Goal: Task Accomplishment & Management: Manage account settings

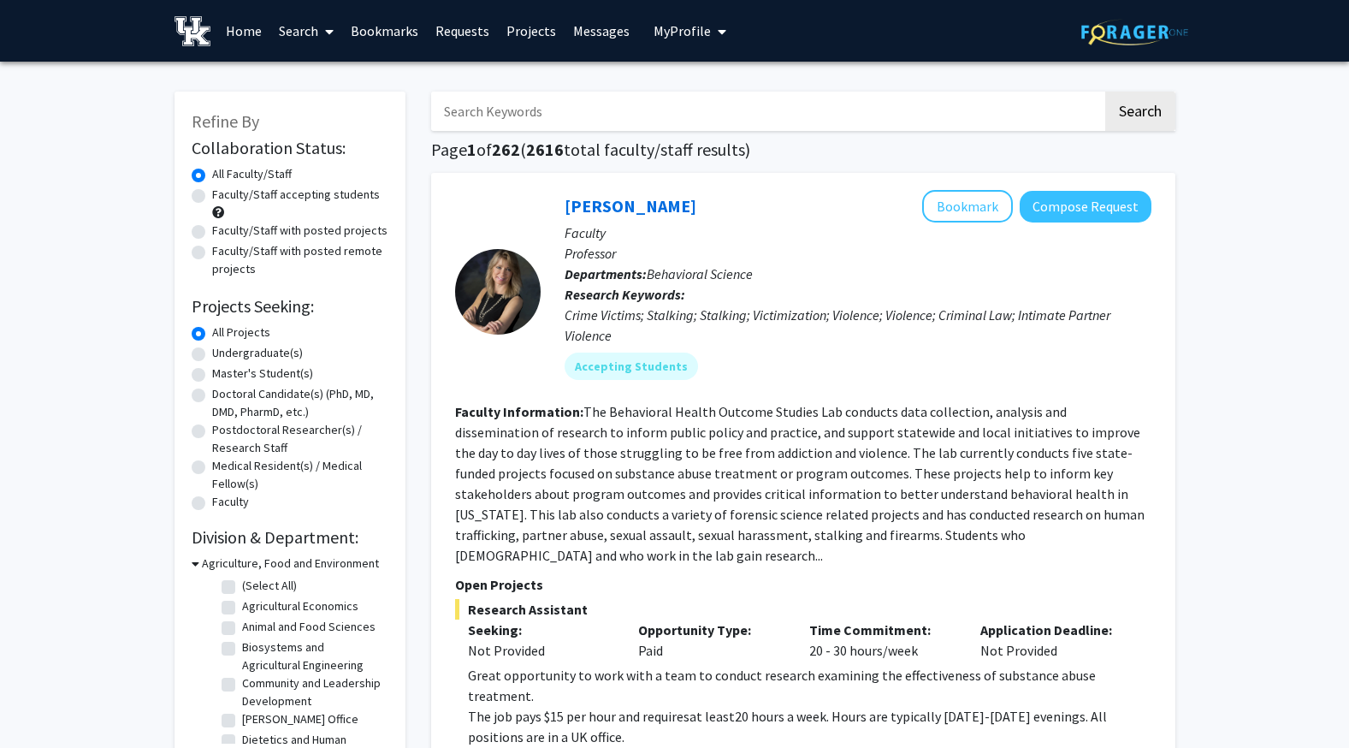
click at [648, 39] on button "My Profile" at bounding box center [689, 31] width 83 height 62
click at [708, 77] on span "[PERSON_NAME]" at bounding box center [760, 79] width 104 height 19
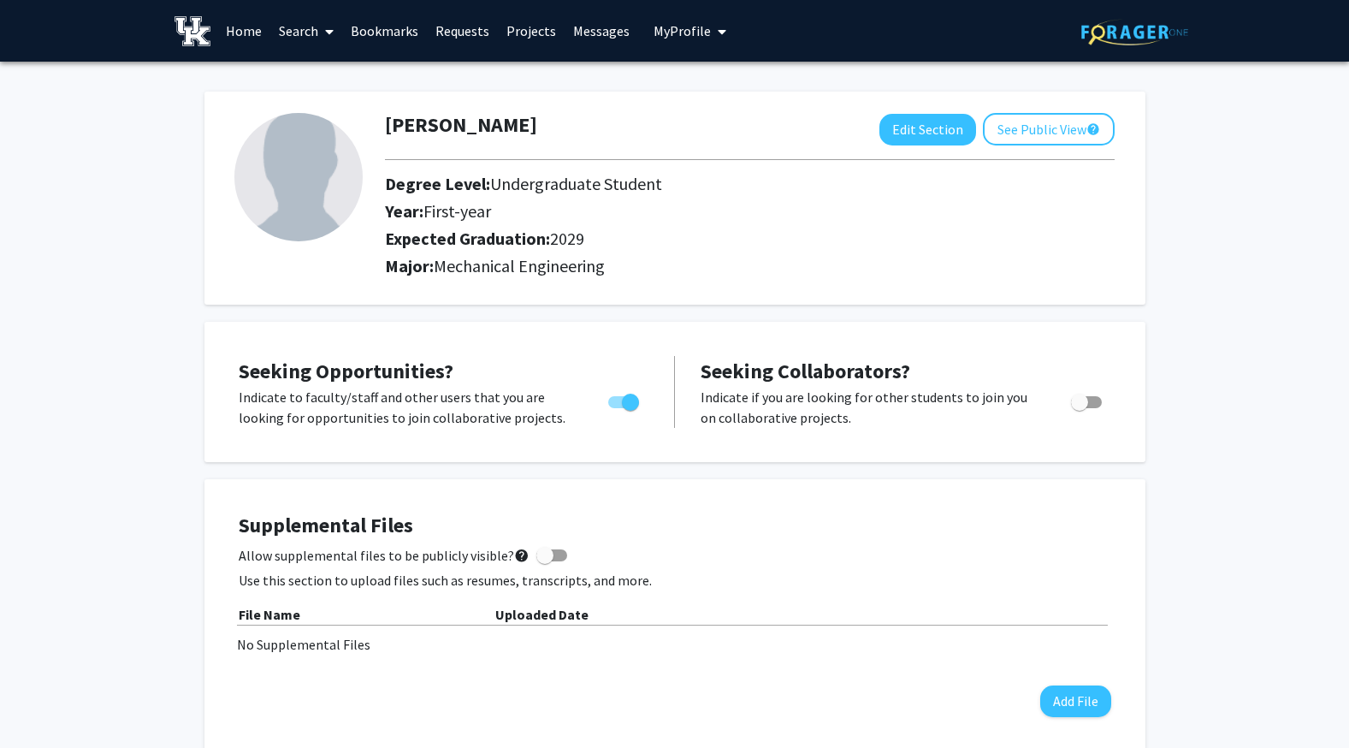
click at [246, 206] on img at bounding box center [298, 177] width 128 height 128
click at [916, 126] on button "Edit Section" at bounding box center [927, 130] width 97 height 32
select select "first-year"
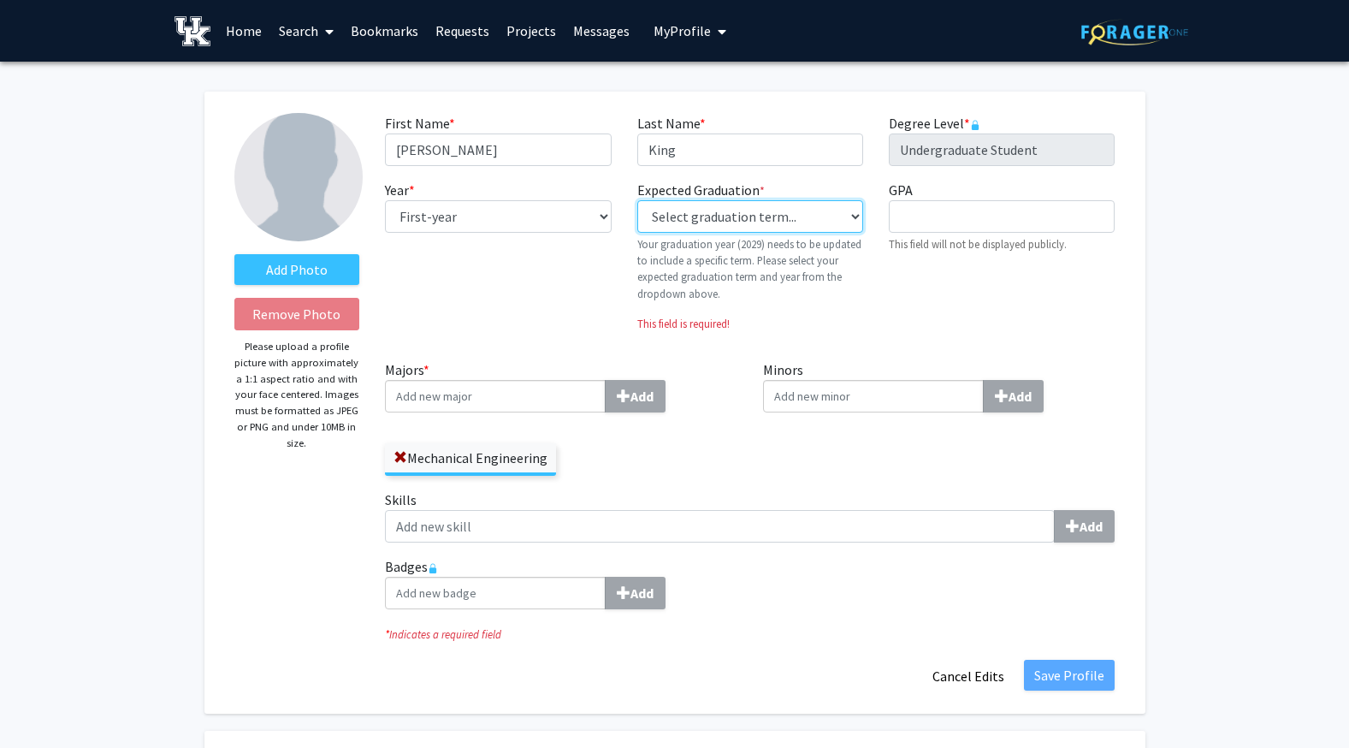
click at [749, 216] on select "Select graduation term... Previous: 2029 (Please select a specific term) Spring…" at bounding box center [750, 216] width 226 height 33
select select "47: summer_2029"
click at [637, 200] on select "Select graduation term... Previous: 2029 (Please select a specific term) Spring…" at bounding box center [750, 216] width 226 height 33
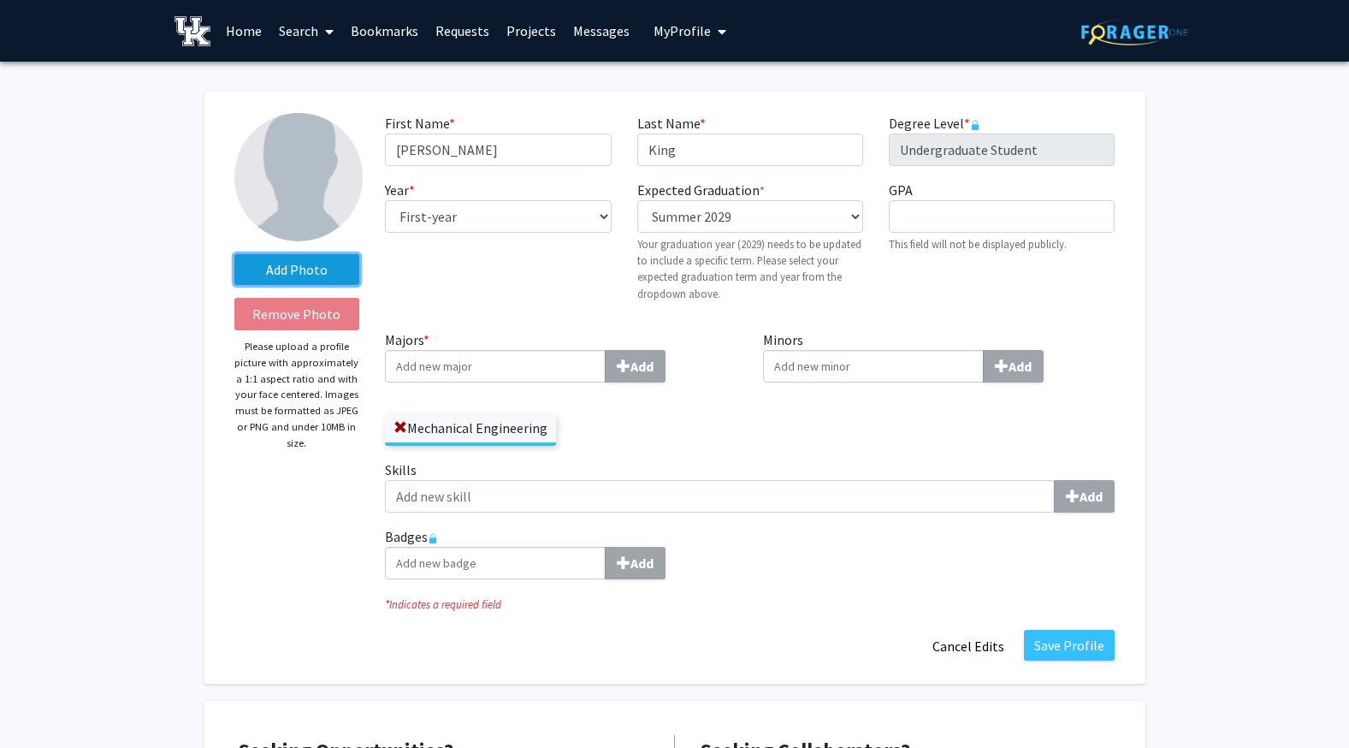
click at [295, 265] on label "Add Photo" at bounding box center [297, 269] width 126 height 31
click at [0, 0] on input "Add Photo" at bounding box center [0, 0] width 0 height 0
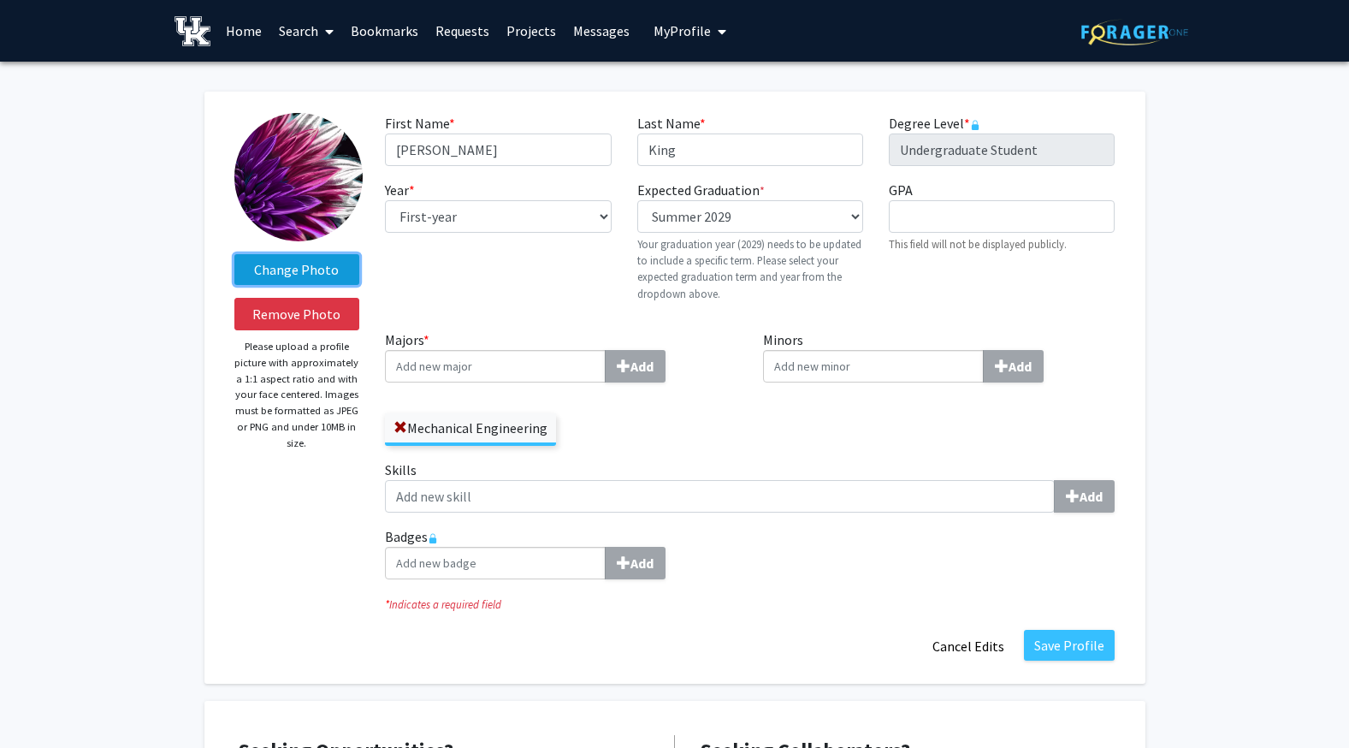
click at [296, 271] on label "Change Photo" at bounding box center [297, 269] width 126 height 31
click at [0, 0] on input "Change Photo" at bounding box center [0, 0] width 0 height 0
click at [335, 263] on label "Change Photo" at bounding box center [297, 269] width 126 height 31
click at [0, 0] on input "Change Photo" at bounding box center [0, 0] width 0 height 0
click at [316, 266] on label "Change Photo" at bounding box center [297, 269] width 126 height 31
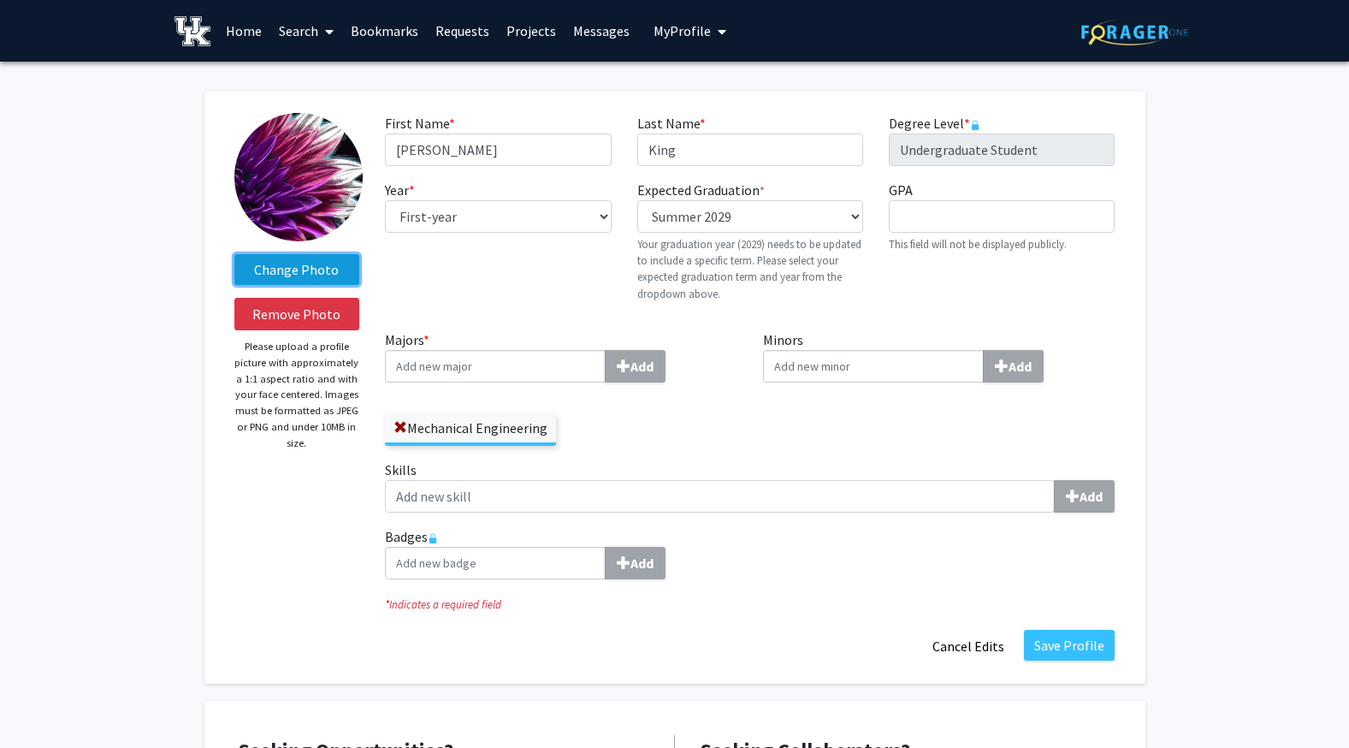
click at [0, 0] on input "Change Photo" at bounding box center [0, 0] width 0 height 0
click at [267, 259] on label "Change Photo" at bounding box center [297, 269] width 126 height 31
click at [0, 0] on input "Change Photo" at bounding box center [0, 0] width 0 height 0
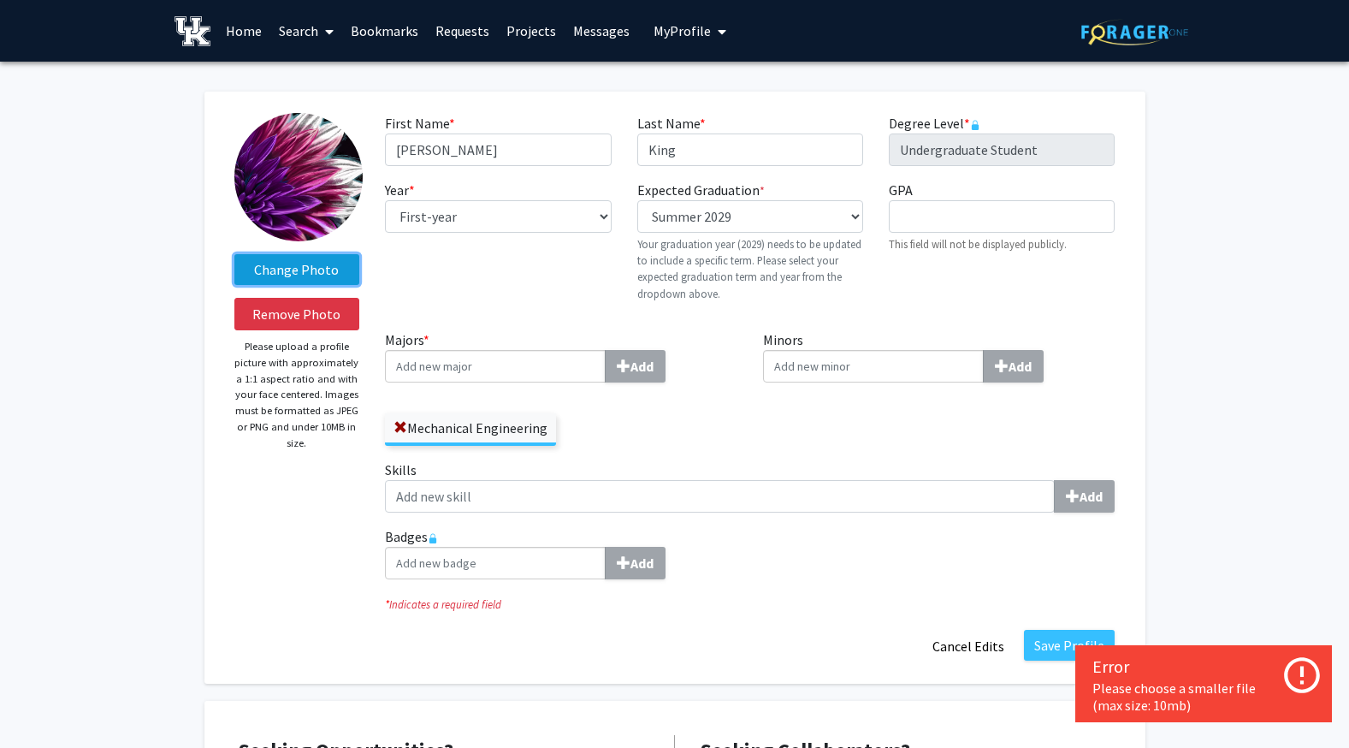
click at [323, 261] on label "Change Photo" at bounding box center [297, 269] width 126 height 31
click at [0, 0] on input "Change Photo" at bounding box center [0, 0] width 0 height 0
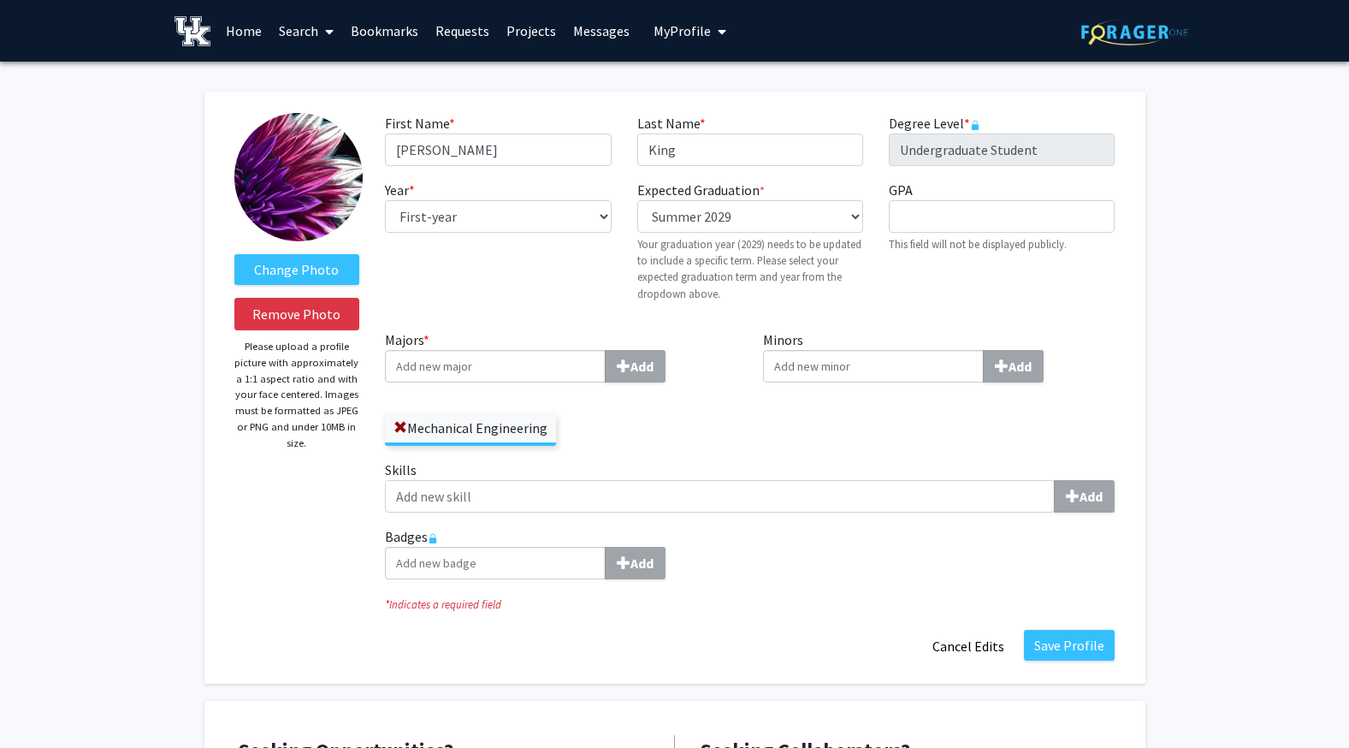
click at [341, 263] on label "Change Photo" at bounding box center [297, 269] width 126 height 31
click at [0, 0] on input "Change Photo" at bounding box center [0, 0] width 0 height 0
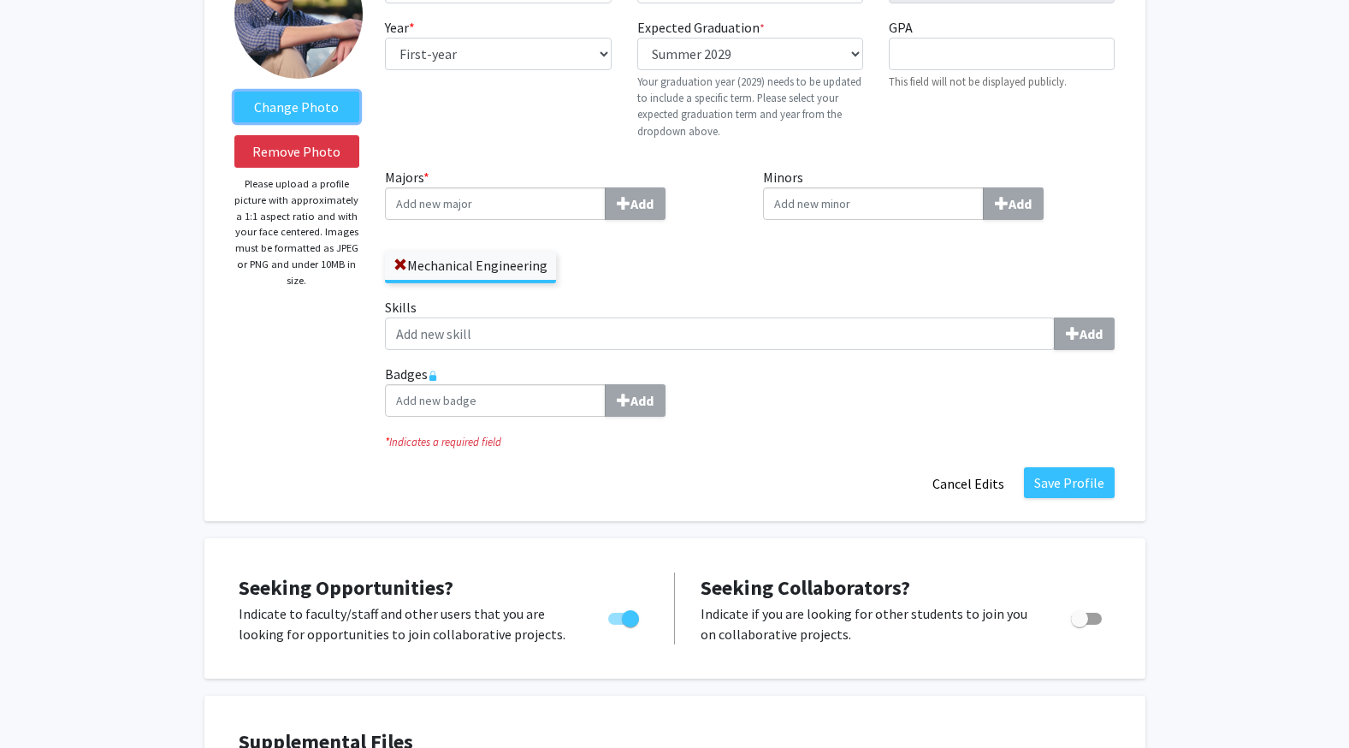
scroll to position [163, 0]
click at [430, 198] on input "Majors * Add" at bounding box center [495, 202] width 221 height 33
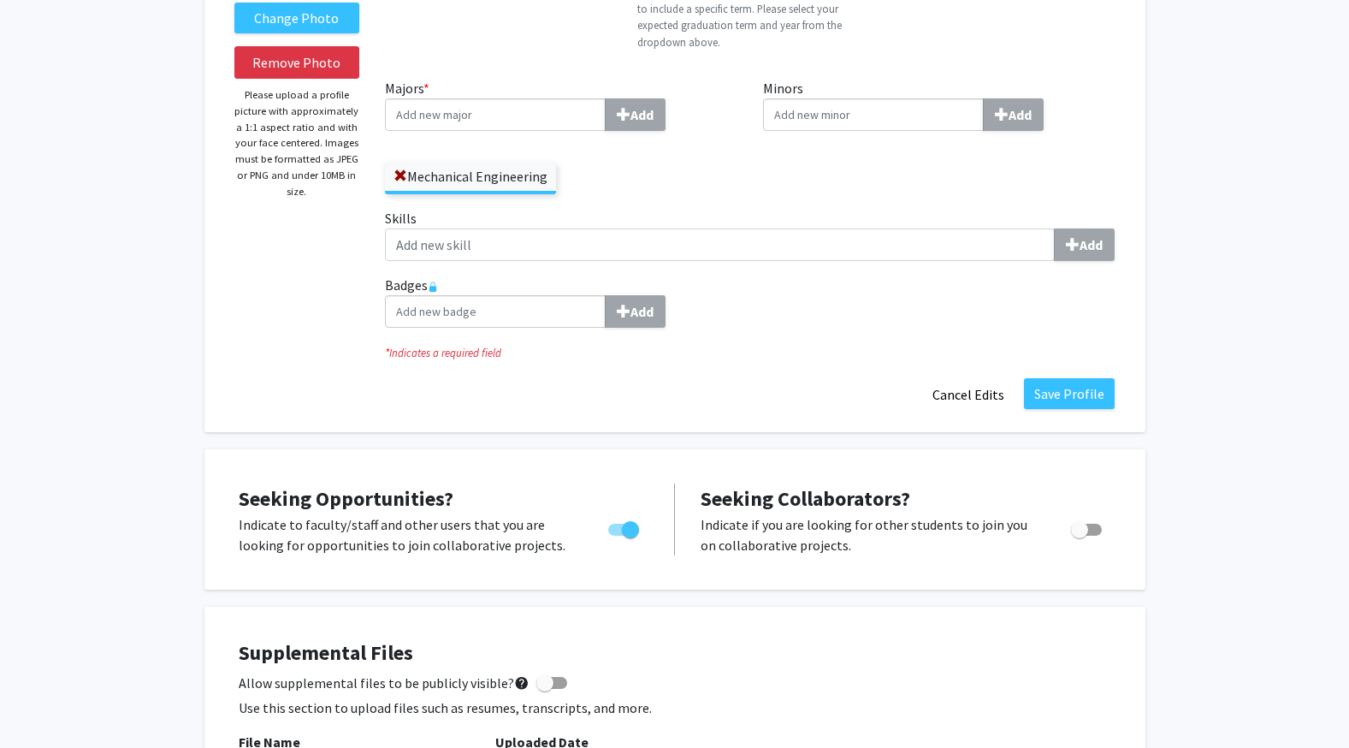
scroll to position [0, 0]
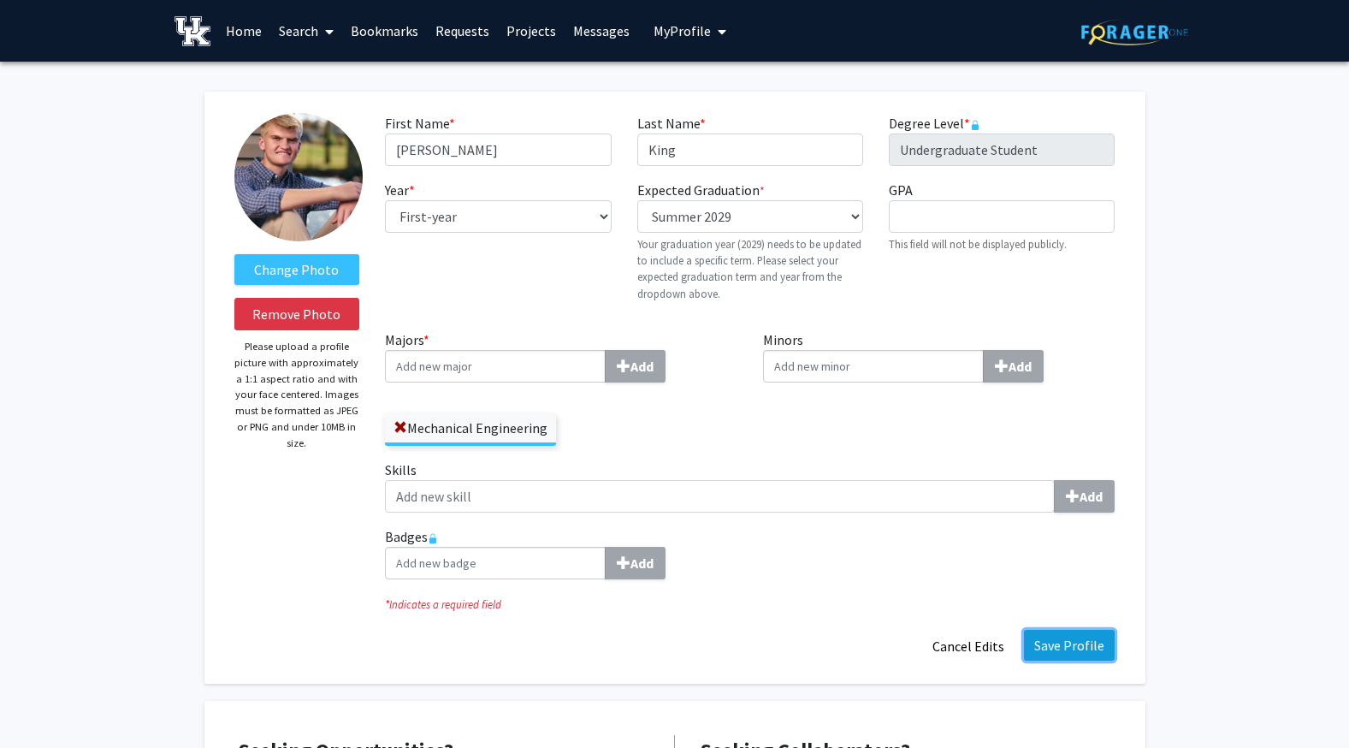
click at [1079, 635] on button "Save Profile" at bounding box center [1069, 645] width 91 height 31
